Goal: Feedback & Contribution: Submit feedback/report problem

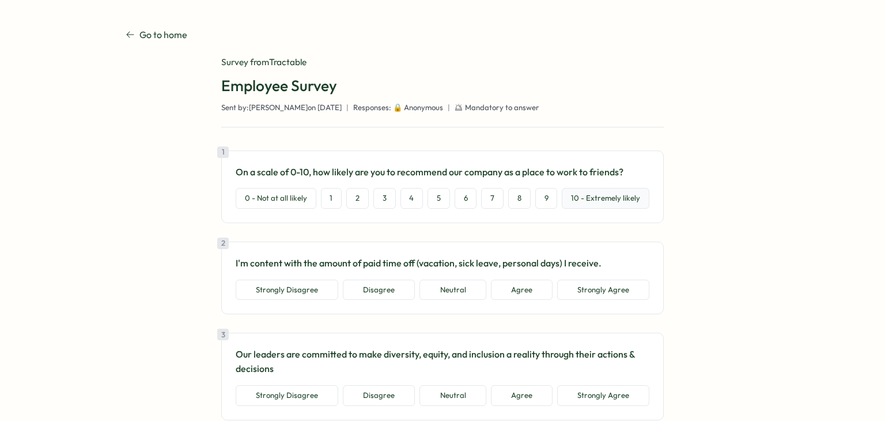
click at [606, 199] on button "10 - Extremely likely" at bounding box center [606, 198] width 88 height 21
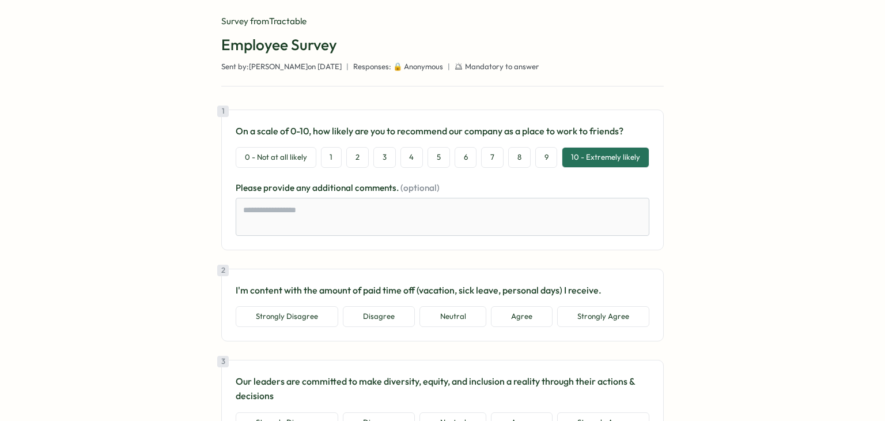
scroll to position [115, 0]
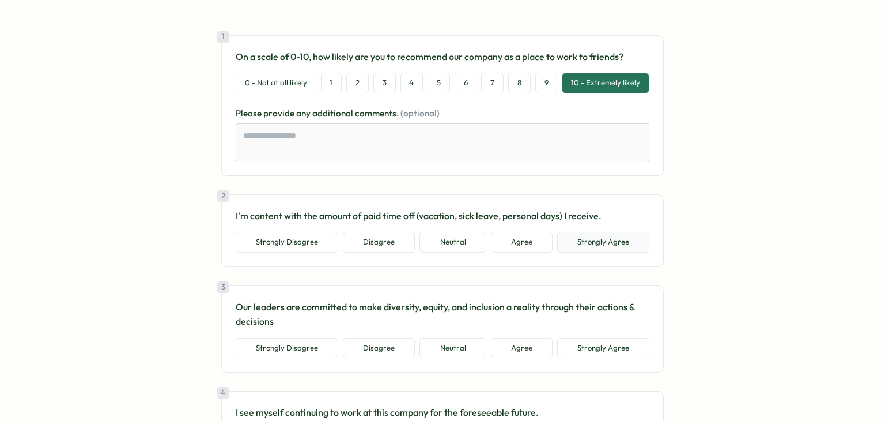
click at [564, 243] on button "Strongly Agree" at bounding box center [603, 242] width 92 height 21
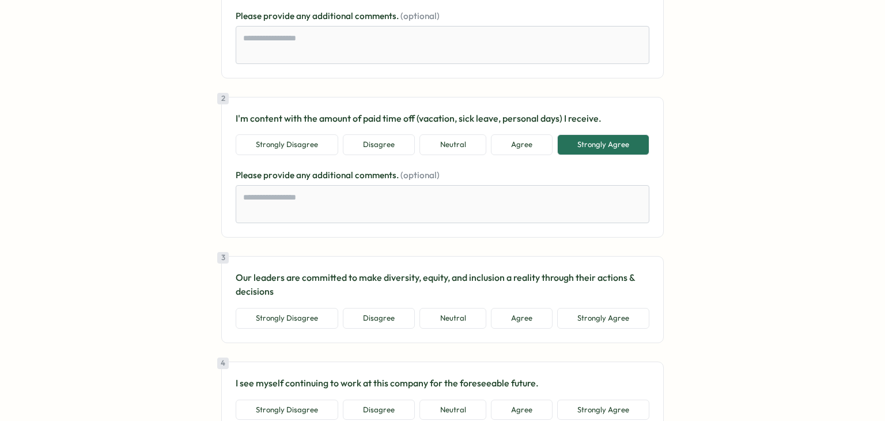
scroll to position [231, 0]
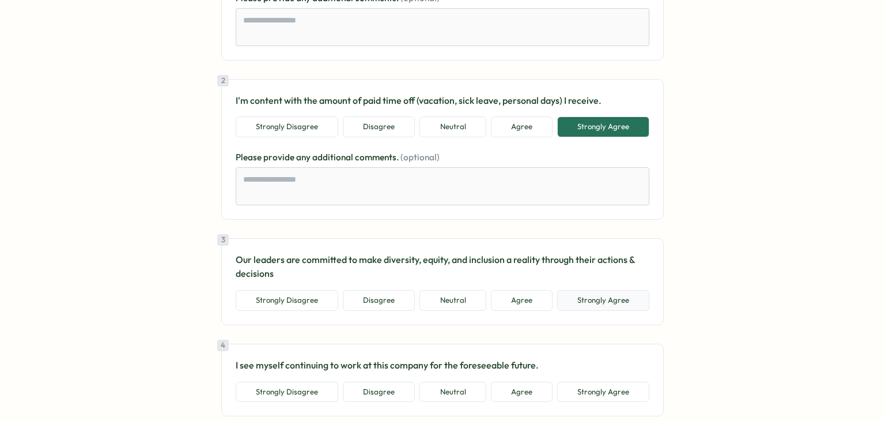
click at [588, 298] on button "Strongly Agree" at bounding box center [603, 300] width 92 height 21
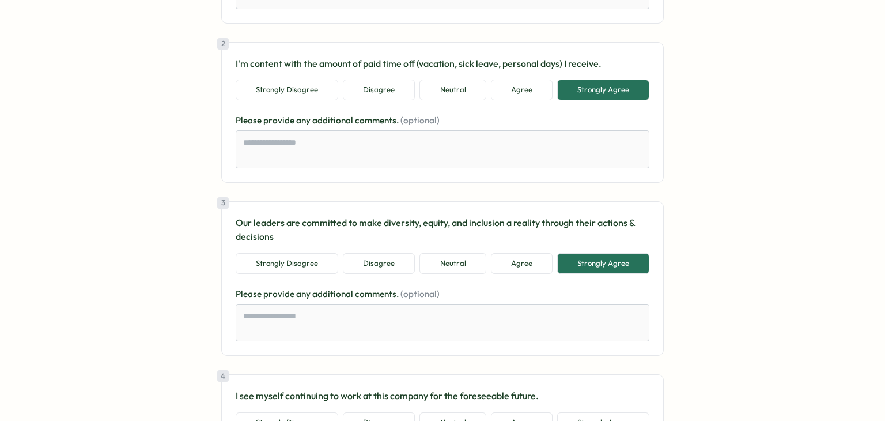
scroll to position [403, 0]
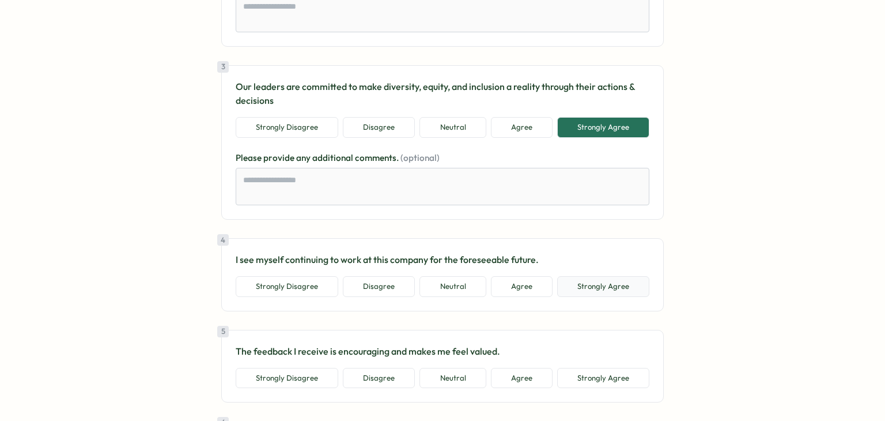
click at [621, 289] on button "Strongly Agree" at bounding box center [603, 286] width 92 height 21
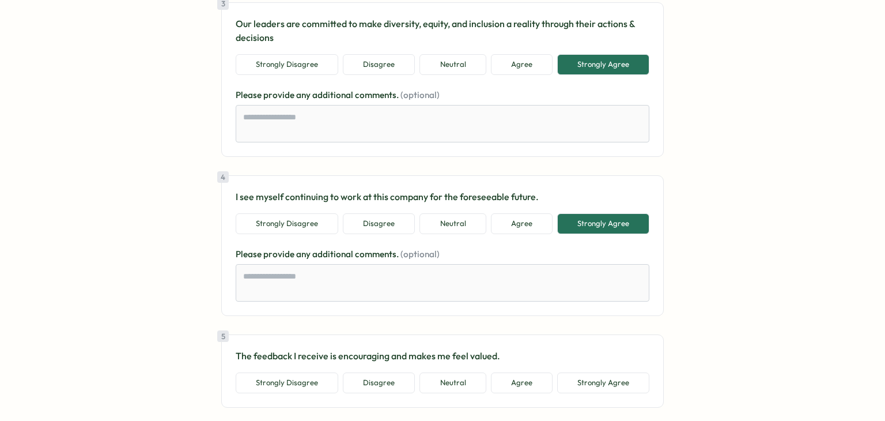
scroll to position [576, 0]
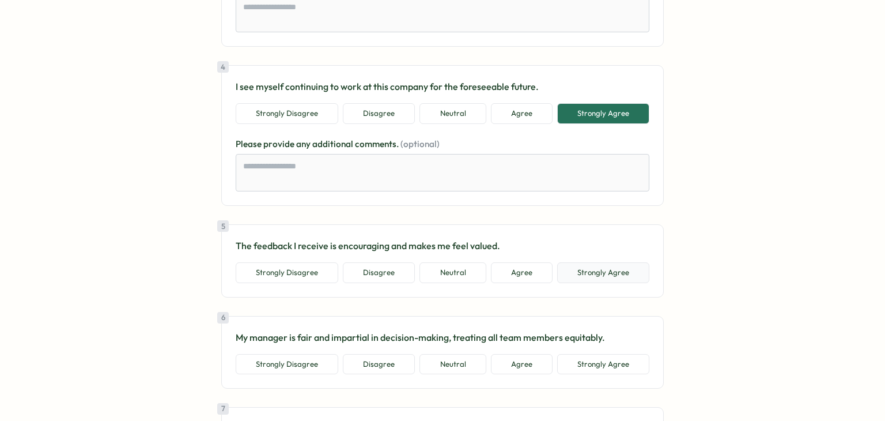
click at [597, 274] on button "Strongly Agree" at bounding box center [603, 272] width 92 height 21
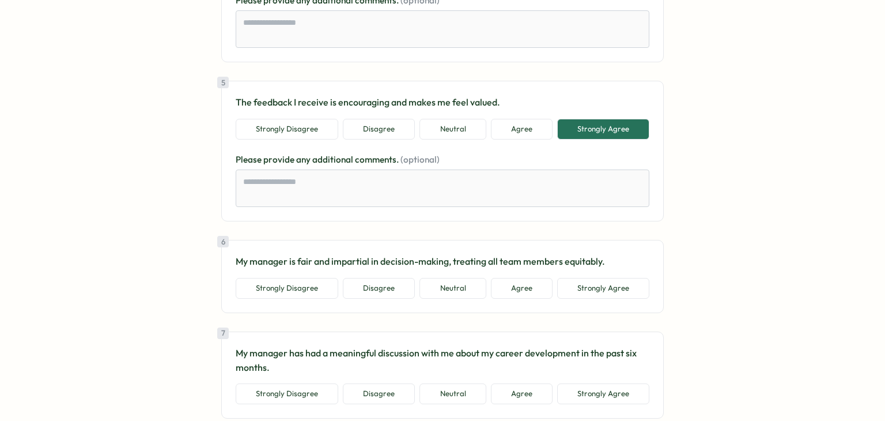
scroll to position [749, 0]
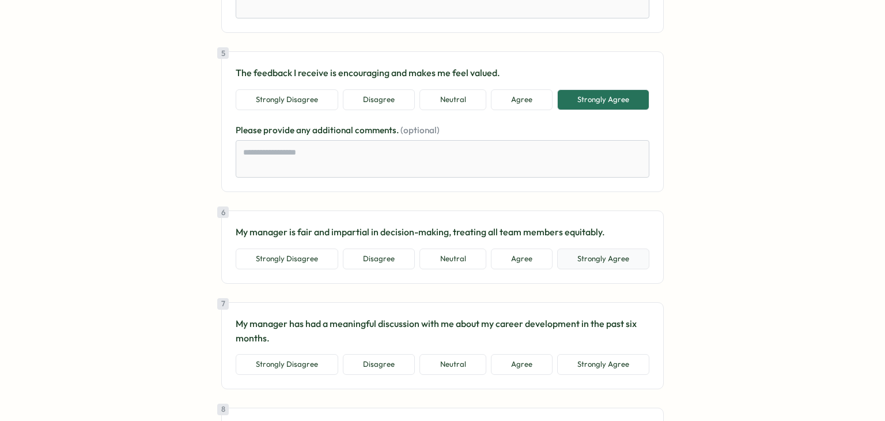
click at [591, 260] on button "Strongly Agree" at bounding box center [603, 258] width 92 height 21
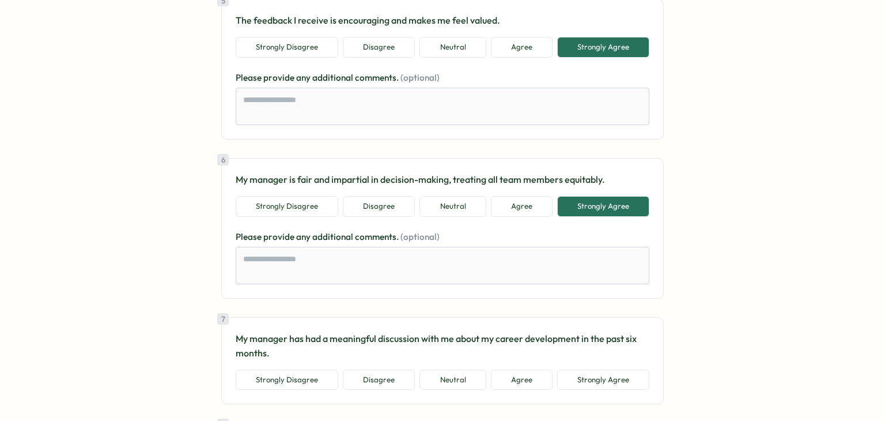
scroll to position [864, 0]
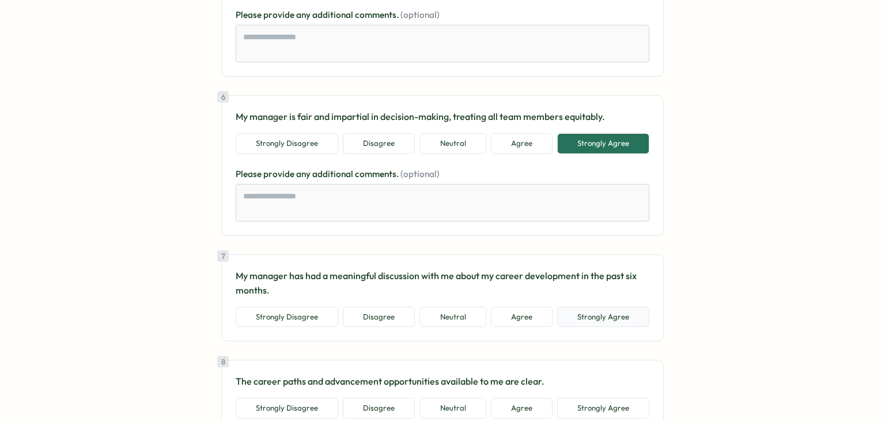
click at [602, 313] on button "Strongly Agree" at bounding box center [603, 317] width 92 height 21
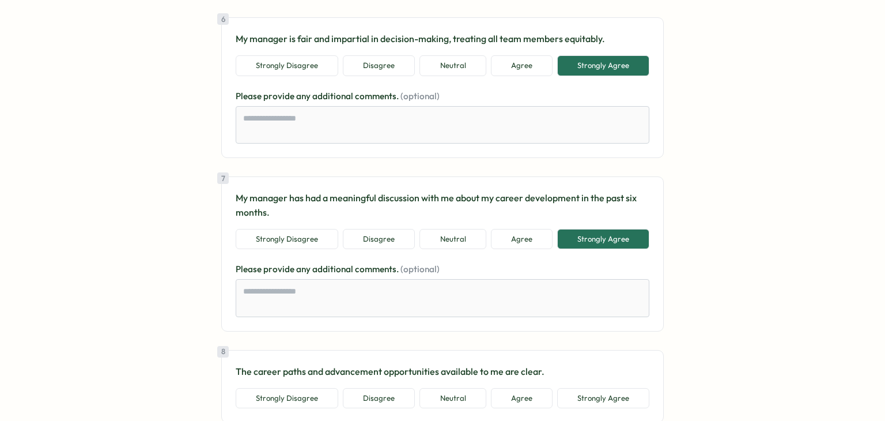
scroll to position [1095, 0]
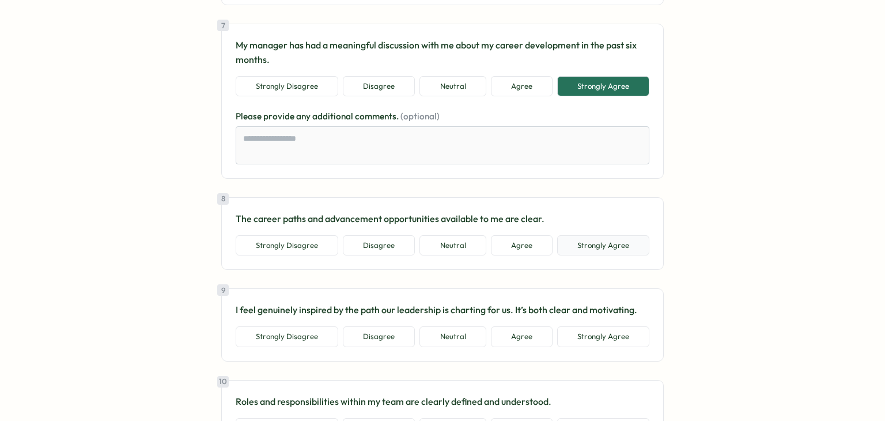
click at [595, 241] on button "Strongly Agree" at bounding box center [603, 245] width 92 height 21
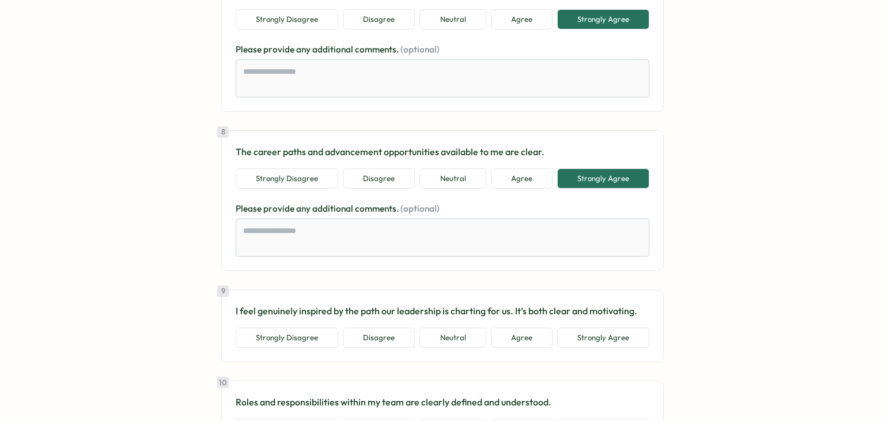
scroll to position [1268, 0]
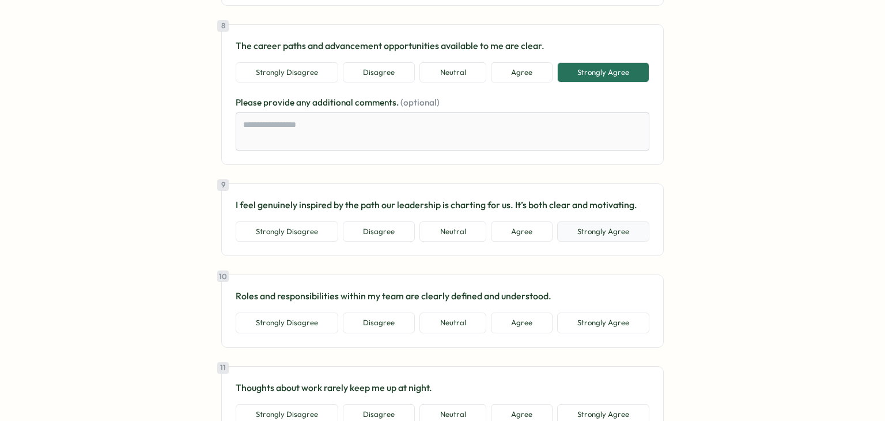
click at [604, 233] on button "Strongly Agree" at bounding box center [603, 231] width 92 height 21
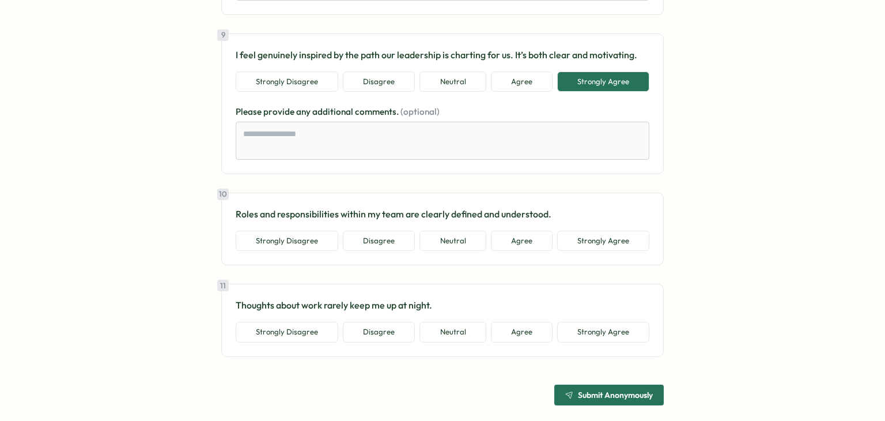
scroll to position [1424, 0]
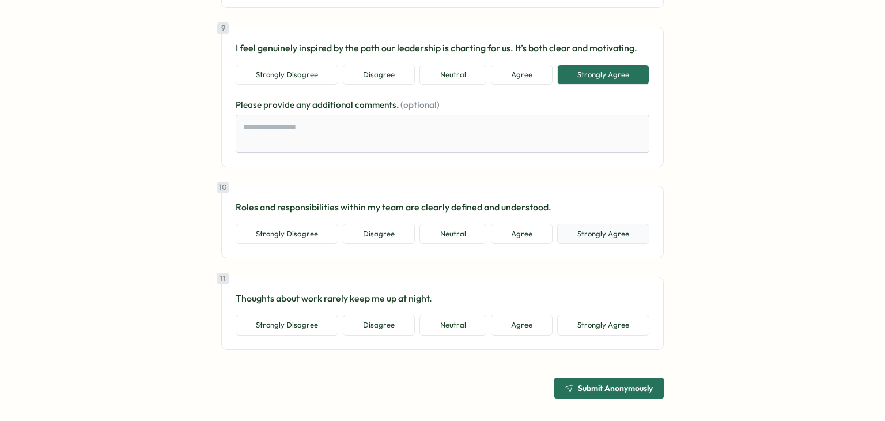
click at [592, 233] on button "Strongly Agree" at bounding box center [603, 234] width 92 height 21
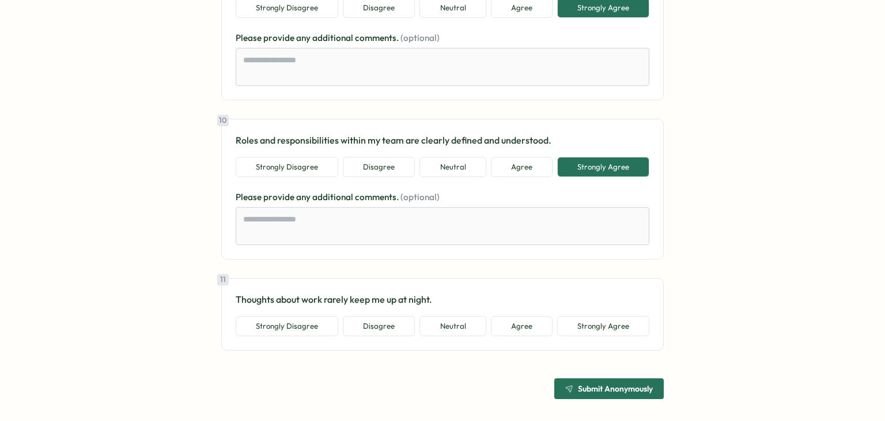
scroll to position [1492, 0]
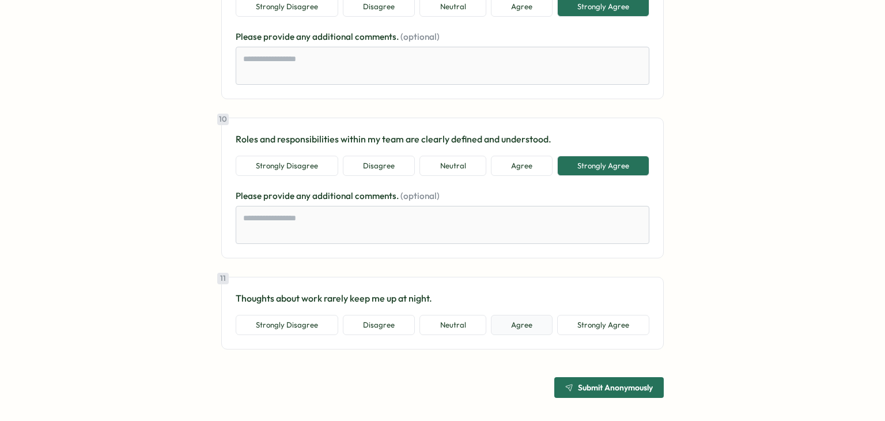
click at [505, 315] on button "Agree" at bounding box center [522, 325] width 62 height 21
type textarea "*"
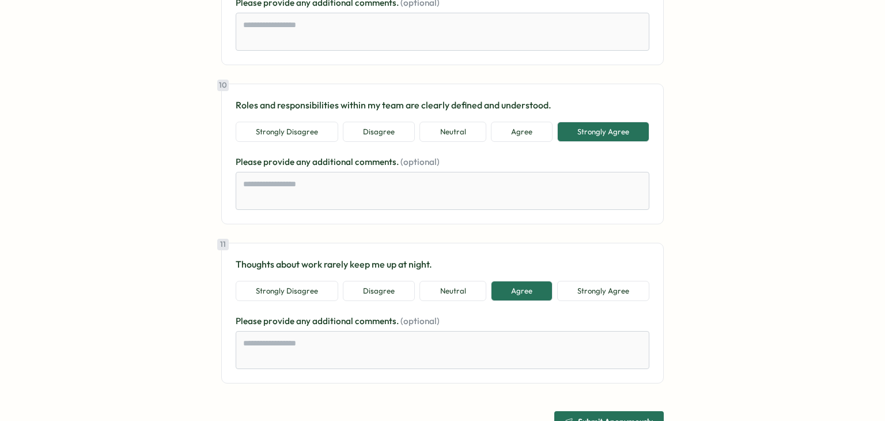
scroll to position [1560, 0]
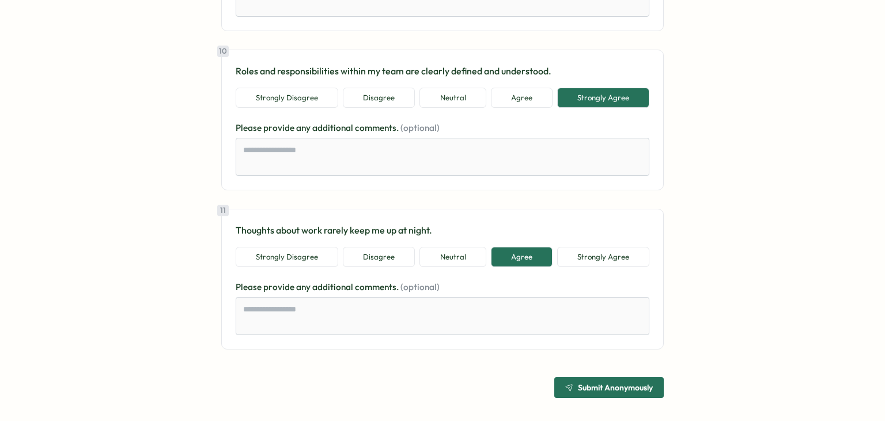
click at [590, 383] on span "Submit Anonymously" at bounding box center [615, 387] width 75 height 8
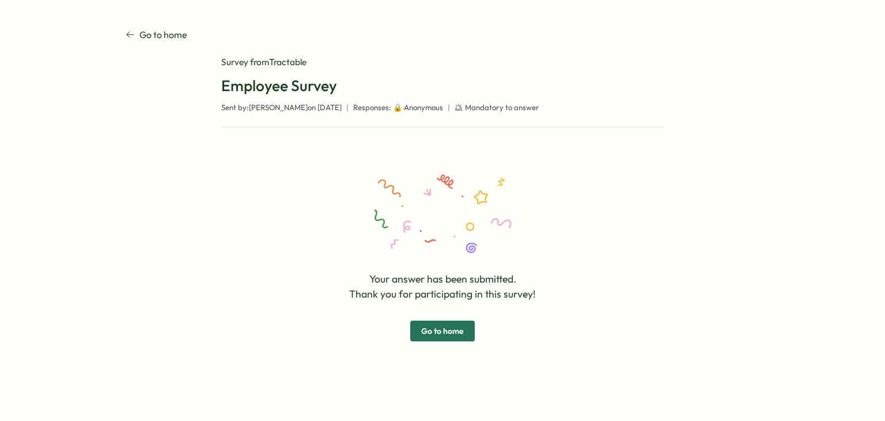
scroll to position [0, 0]
